Goal: Task Accomplishment & Management: Understand process/instructions

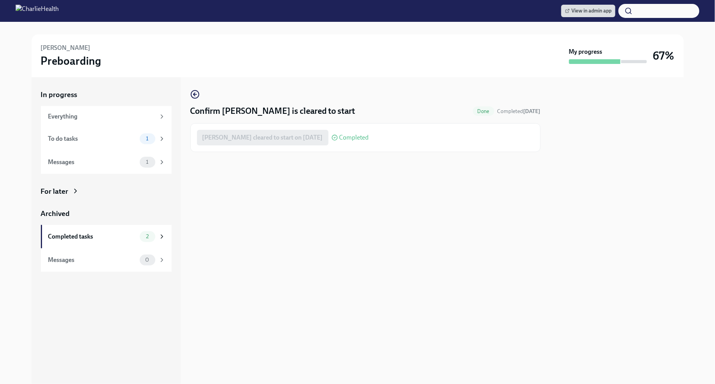
click at [59, 14] on img at bounding box center [37, 11] width 43 height 12
click at [50, 15] on img at bounding box center [37, 11] width 43 height 12
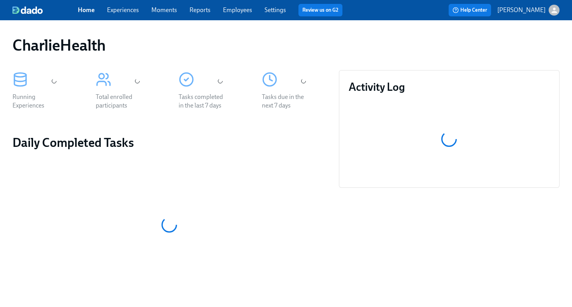
click at [238, 9] on link "Employees" at bounding box center [237, 9] width 29 height 7
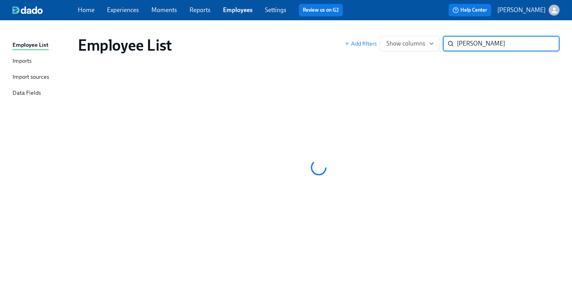
type input "myisha"
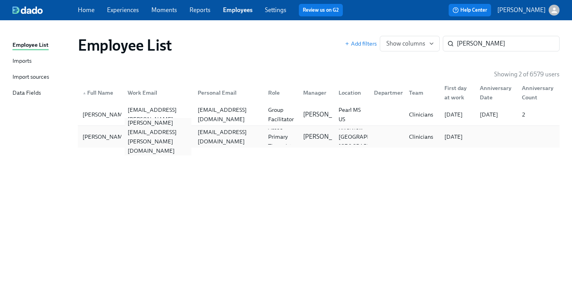
click at [192, 137] on div "myisha.wallace@charliehealth.com" at bounding box center [158, 136] width 67 height 37
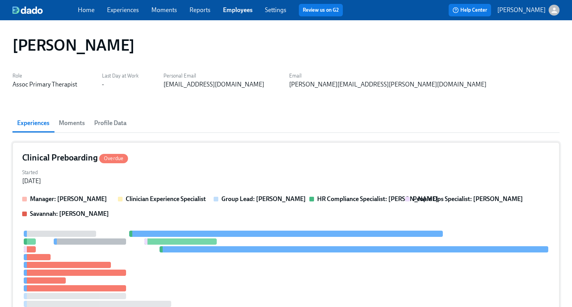
click at [202, 164] on div "Clinical Preboarding Overdue Started Sep 15, 2025 Manager: Ashley Burnette Clin…" at bounding box center [285, 250] width 547 height 217
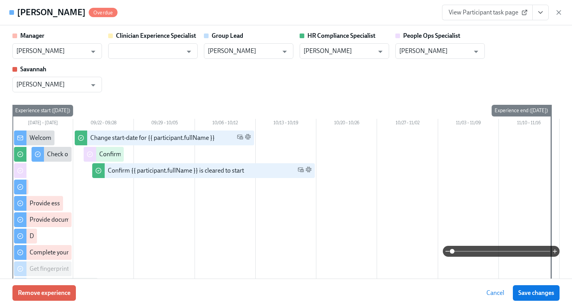
click at [500, 12] on span "View Participant task page" at bounding box center [487, 13] width 77 height 8
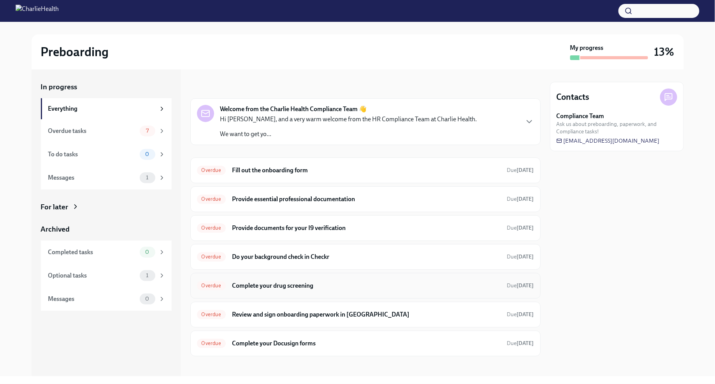
scroll to position [2, 0]
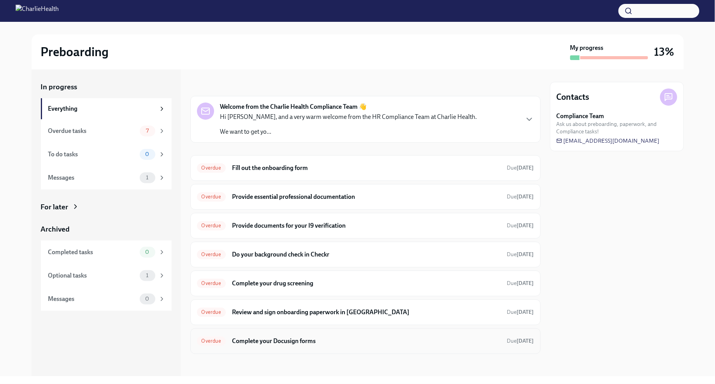
click at [325, 339] on h6 "Complete your Docusign forms" at bounding box center [366, 340] width 269 height 9
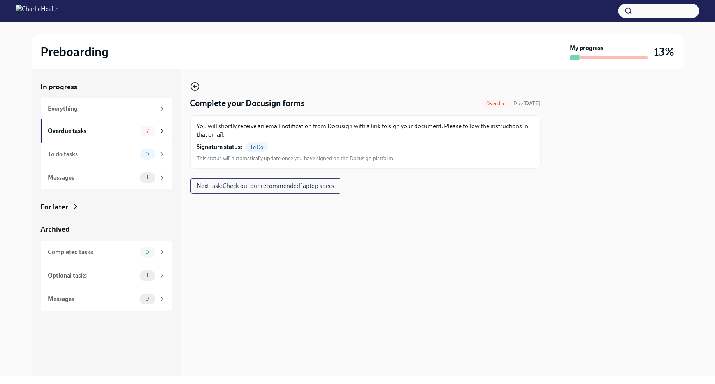
click at [195, 84] on icon "button" at bounding box center [194, 86] width 9 height 9
